Goal: Transaction & Acquisition: Purchase product/service

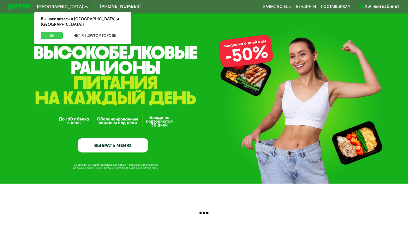
click at [51, 32] on button "Да" at bounding box center [52, 35] width 22 height 7
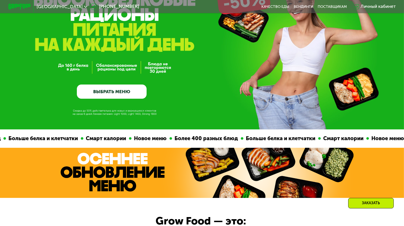
click at [101, 96] on link "ВЫБРАТЬ МЕНЮ" at bounding box center [112, 92] width 70 height 14
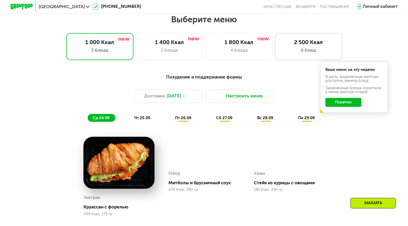
scroll to position [356, 0]
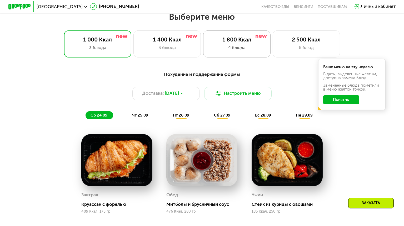
drag, startPoint x: 216, startPoint y: 42, endPoint x: 219, endPoint y: 43, distance: 3.1
click at [216, 42] on div "1 800 Ккал" at bounding box center [236, 40] width 55 height 7
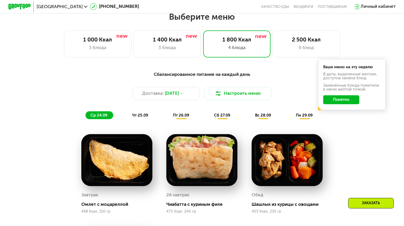
click at [345, 103] on button "Понятно" at bounding box center [341, 99] width 36 height 9
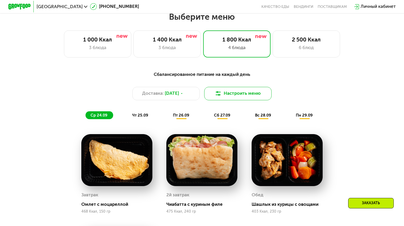
click at [242, 97] on button "Настроить меню" at bounding box center [237, 93] width 67 height 13
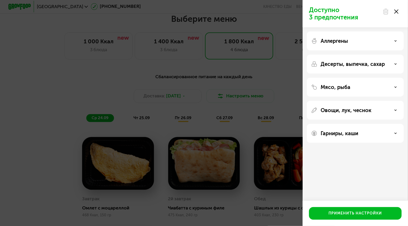
click at [366, 38] on div "Аллергены" at bounding box center [355, 41] width 97 height 19
click at [337, 41] on p "Аллергены" at bounding box center [333, 41] width 27 height 6
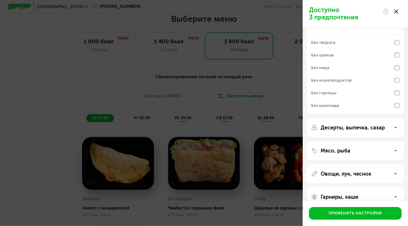
scroll to position [0, 0]
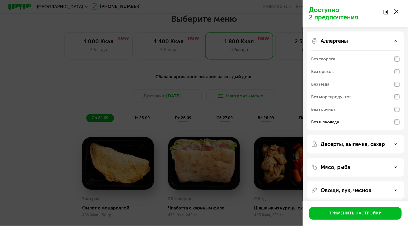
click at [394, 41] on div "Аллергены" at bounding box center [355, 41] width 88 height 6
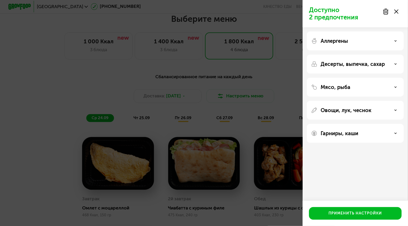
click at [379, 67] on p "Десерты, выпечка, сахар" at bounding box center [352, 64] width 64 height 6
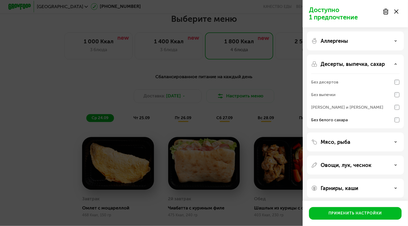
click at [381, 62] on p "Десерты, выпечка, сахар" at bounding box center [352, 64] width 64 height 6
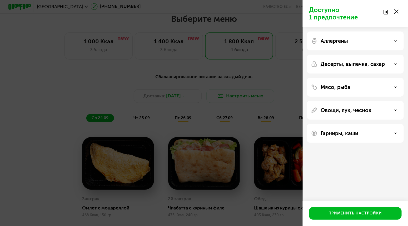
click at [373, 88] on div "Мясо, рыба" at bounding box center [355, 87] width 88 height 6
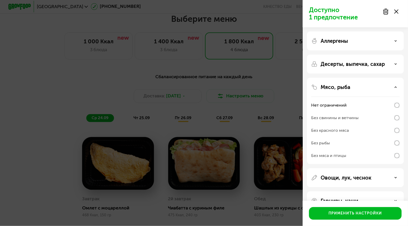
click at [372, 88] on div "Мясо, рыба" at bounding box center [355, 87] width 88 height 6
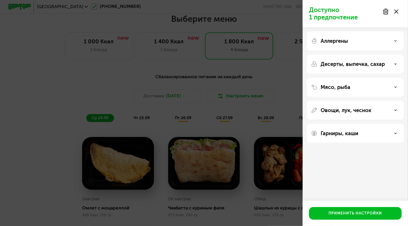
click at [361, 110] on p "Овощи, лук, чеснок" at bounding box center [345, 110] width 51 height 6
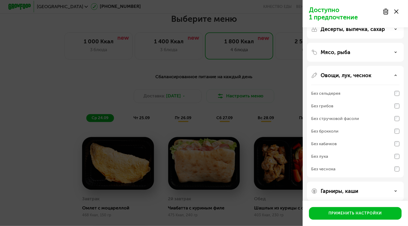
scroll to position [40, 0]
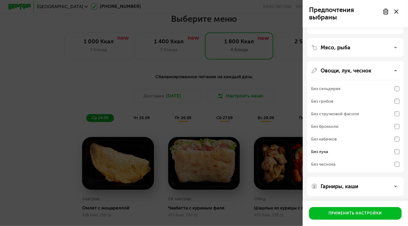
click at [358, 70] on p "Овощи, лук, чеснок" at bounding box center [345, 71] width 51 height 6
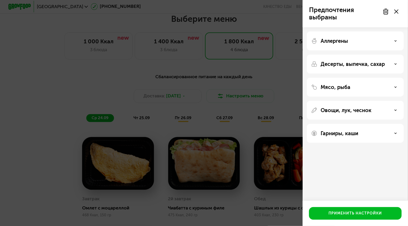
click at [368, 133] on div "Гарниры, каши" at bounding box center [355, 133] width 88 height 6
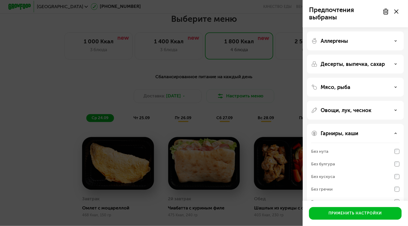
scroll to position [14, 0]
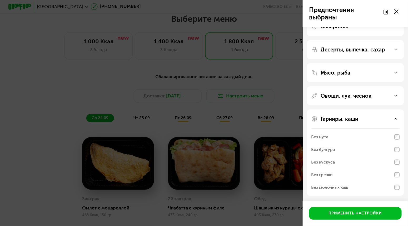
click at [368, 119] on div "Гарниры, каши" at bounding box center [355, 119] width 88 height 6
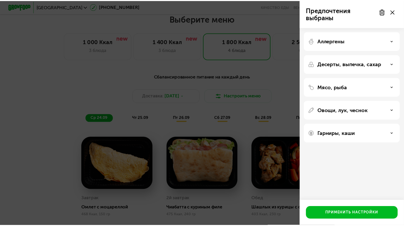
scroll to position [0, 0]
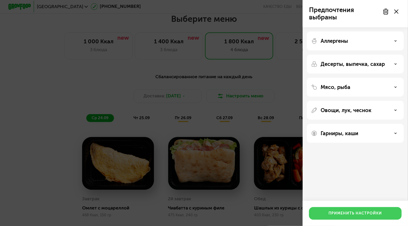
click at [356, 215] on div "Применить настройки" at bounding box center [355, 213] width 53 height 5
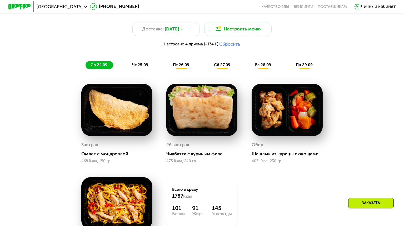
scroll to position [409, 0]
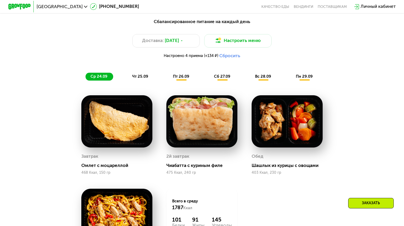
click at [143, 79] on span "чт 25.09" at bounding box center [140, 76] width 16 height 5
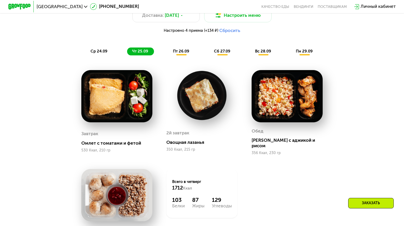
scroll to position [461, 0]
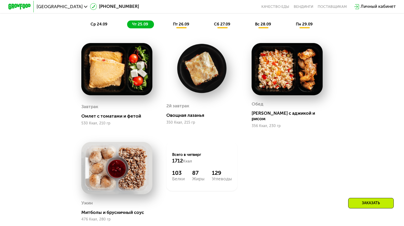
click at [177, 26] on span "пт 26.09" at bounding box center [181, 24] width 16 height 5
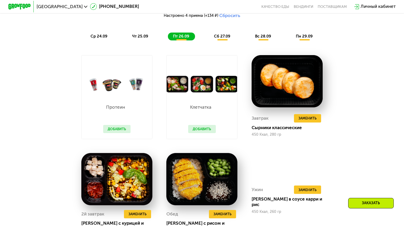
scroll to position [435, 0]
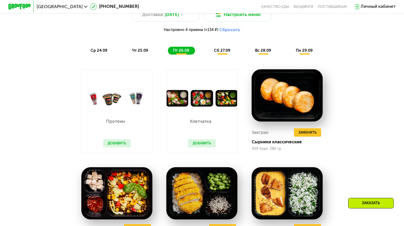
click at [220, 53] on span "сб 27.09" at bounding box center [222, 50] width 16 height 5
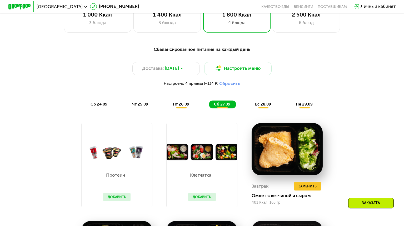
scroll to position [409, 0]
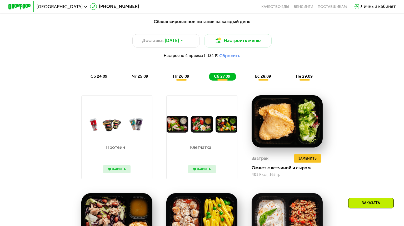
click at [265, 78] on span "вс 28.09" at bounding box center [263, 76] width 16 height 5
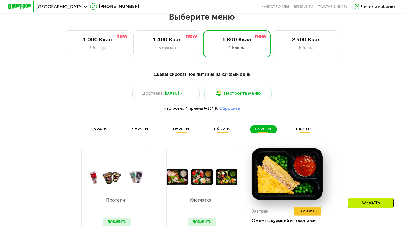
scroll to position [330, 0]
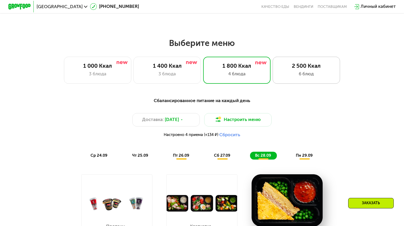
click at [298, 75] on div "6 блюд" at bounding box center [305, 74] width 55 height 7
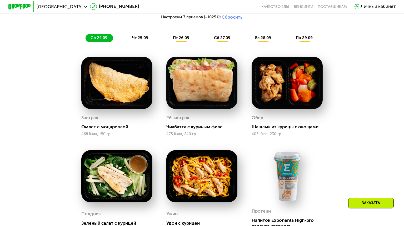
scroll to position [304, 0]
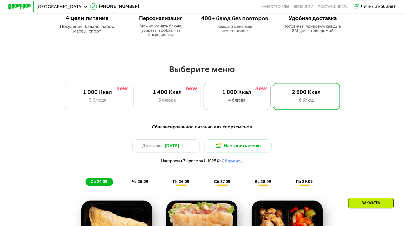
click at [226, 101] on div "4 блюда" at bounding box center [236, 100] width 55 height 7
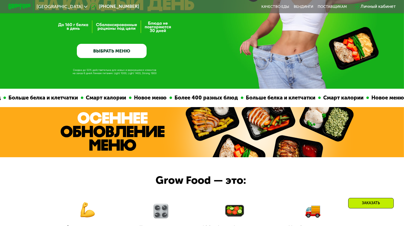
scroll to position [14, 0]
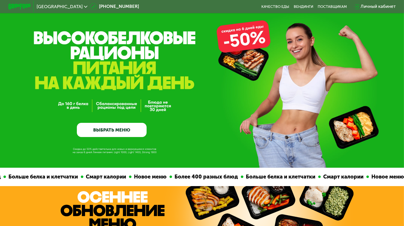
click at [113, 130] on link "ВЫБРАТЬ МЕНЮ" at bounding box center [112, 130] width 70 height 14
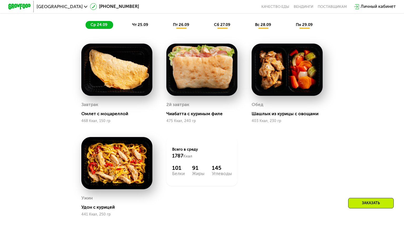
scroll to position [462, 0]
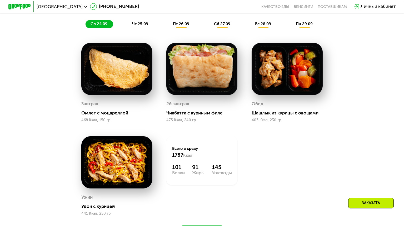
click at [141, 26] on span "чт 25.09" at bounding box center [140, 24] width 16 height 5
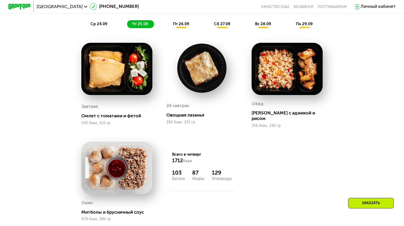
click at [180, 26] on span "пт 26.09" at bounding box center [181, 24] width 16 height 5
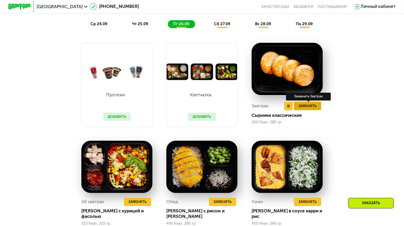
click at [304, 109] on span "Заменить" at bounding box center [307, 106] width 18 height 6
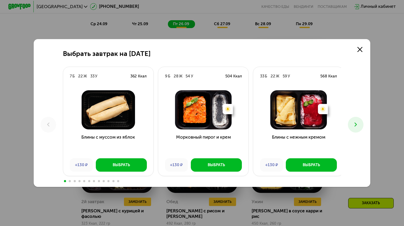
click at [357, 124] on use at bounding box center [355, 125] width 2 height 4
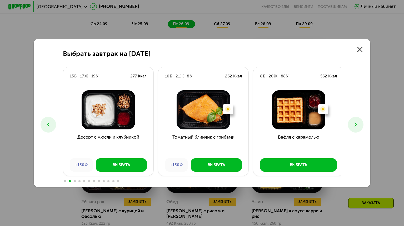
click at [357, 124] on use at bounding box center [355, 125] width 2 height 4
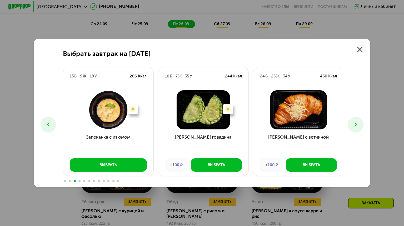
click at [357, 124] on use at bounding box center [355, 125] width 2 height 4
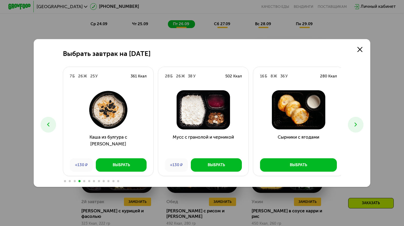
click at [357, 124] on use at bounding box center [355, 125] width 2 height 4
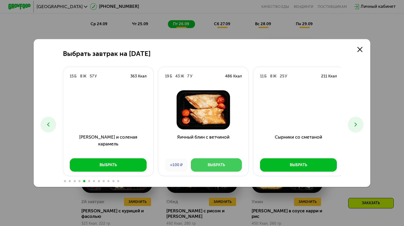
click at [216, 163] on div "Выбрать" at bounding box center [216, 166] width 17 height 6
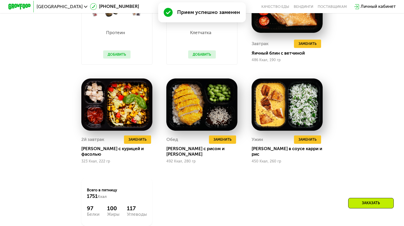
scroll to position [514, 0]
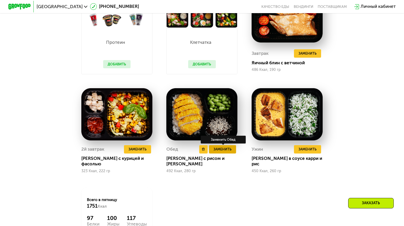
click at [219, 152] on span "Заменить" at bounding box center [222, 150] width 18 height 6
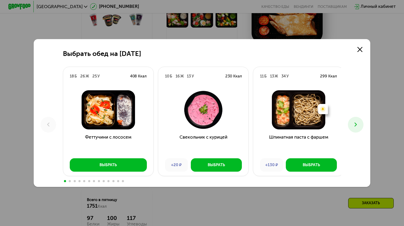
click at [357, 125] on icon at bounding box center [355, 125] width 7 height 7
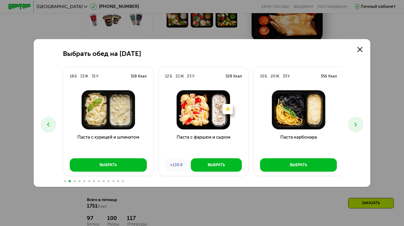
click at [357, 125] on icon at bounding box center [355, 125] width 7 height 7
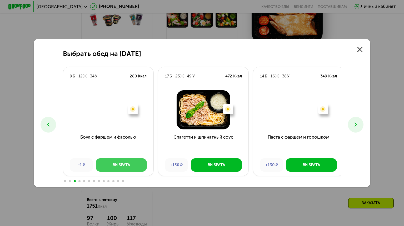
click at [116, 165] on div "Выбрать" at bounding box center [121, 166] width 17 height 6
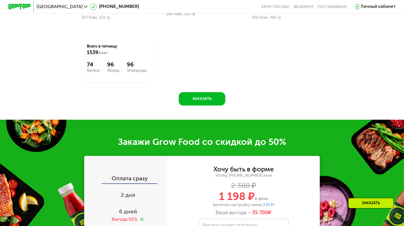
scroll to position [751, 0]
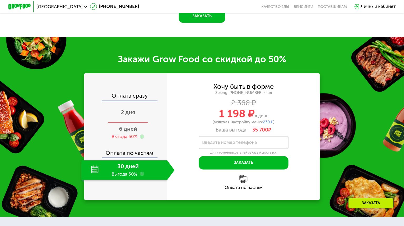
click at [121, 113] on span "2 дня" at bounding box center [128, 112] width 14 height 7
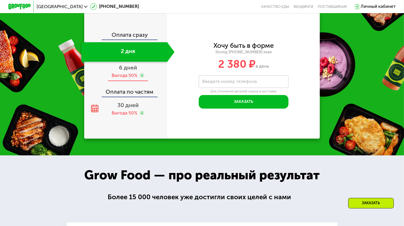
click at [124, 78] on div "Выгода 50%" at bounding box center [125, 76] width 26 height 6
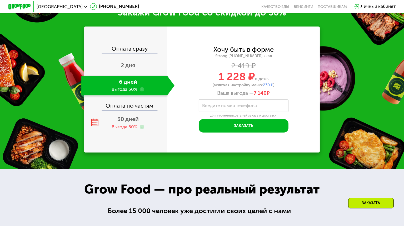
scroll to position [739, 0]
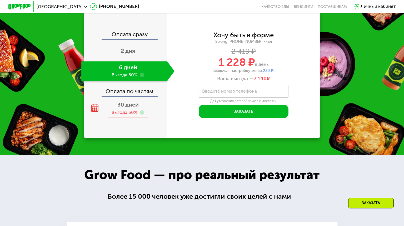
click at [129, 115] on div "30 дней Выгода 50%" at bounding box center [127, 109] width 93 height 20
